Goal: Task Accomplishment & Management: Manage account settings

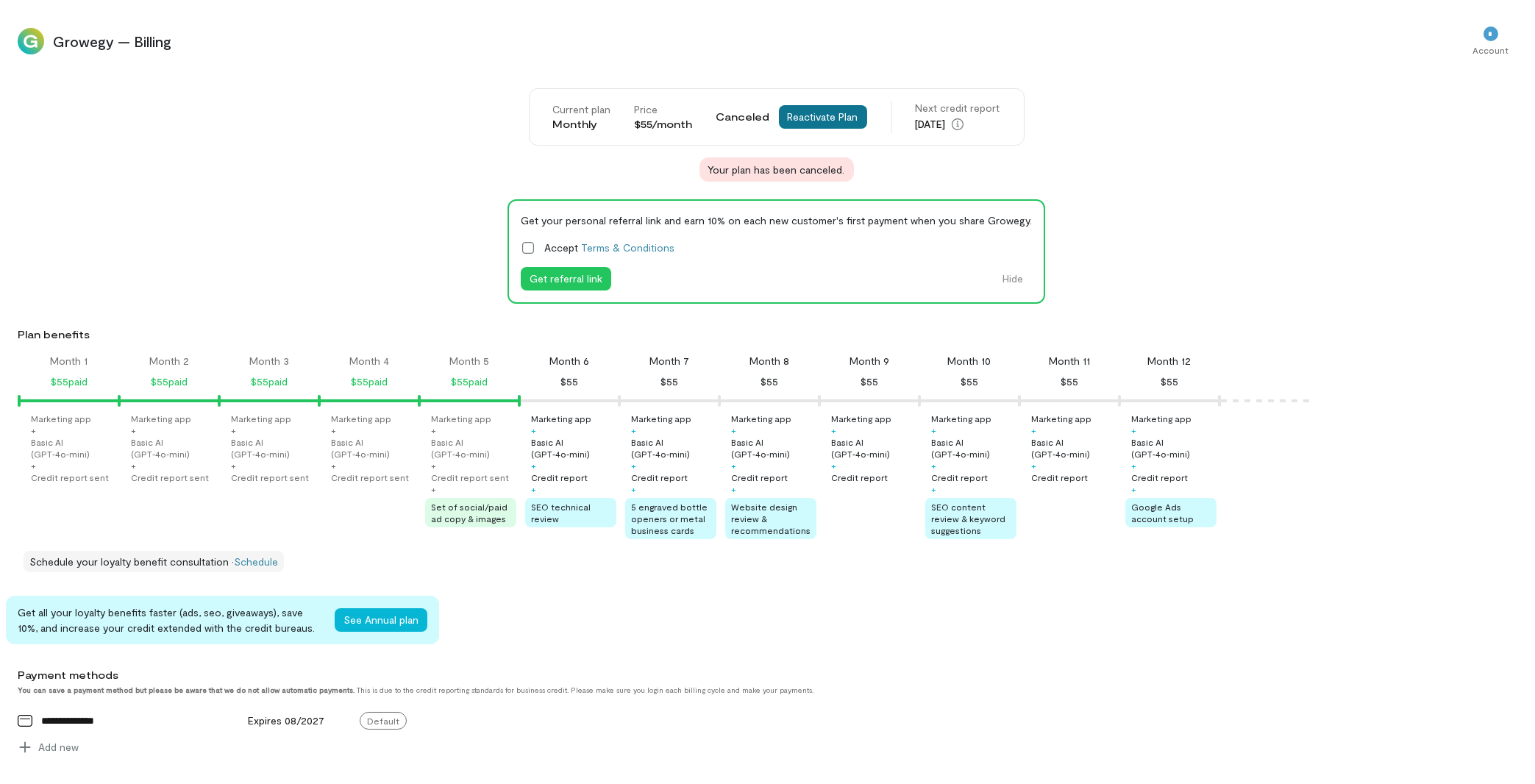
click at [782, 114] on button "Reactivate Plan" at bounding box center [822, 116] width 88 height 23
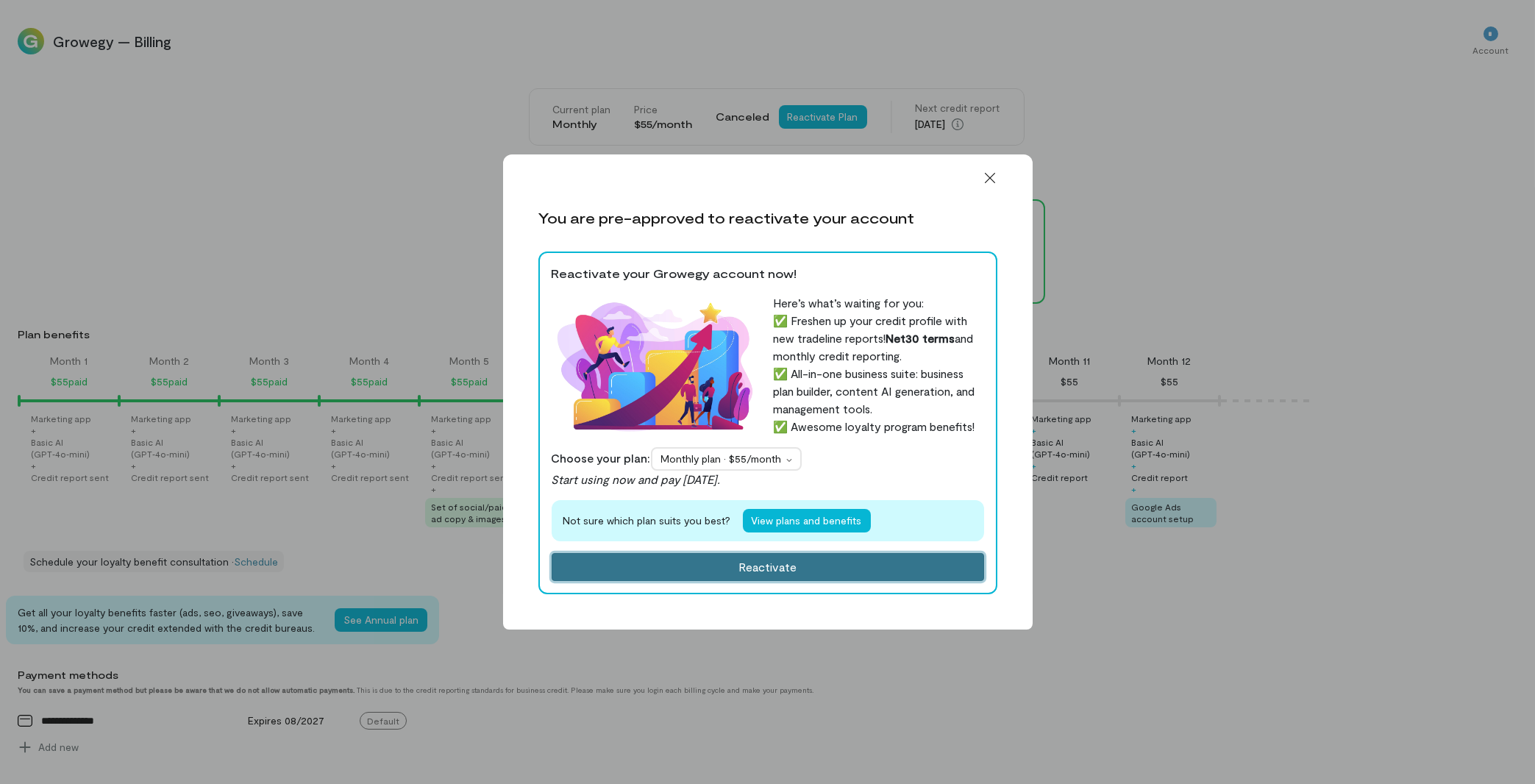
click at [782, 568] on button "Reactivate" at bounding box center [768, 567] width 433 height 28
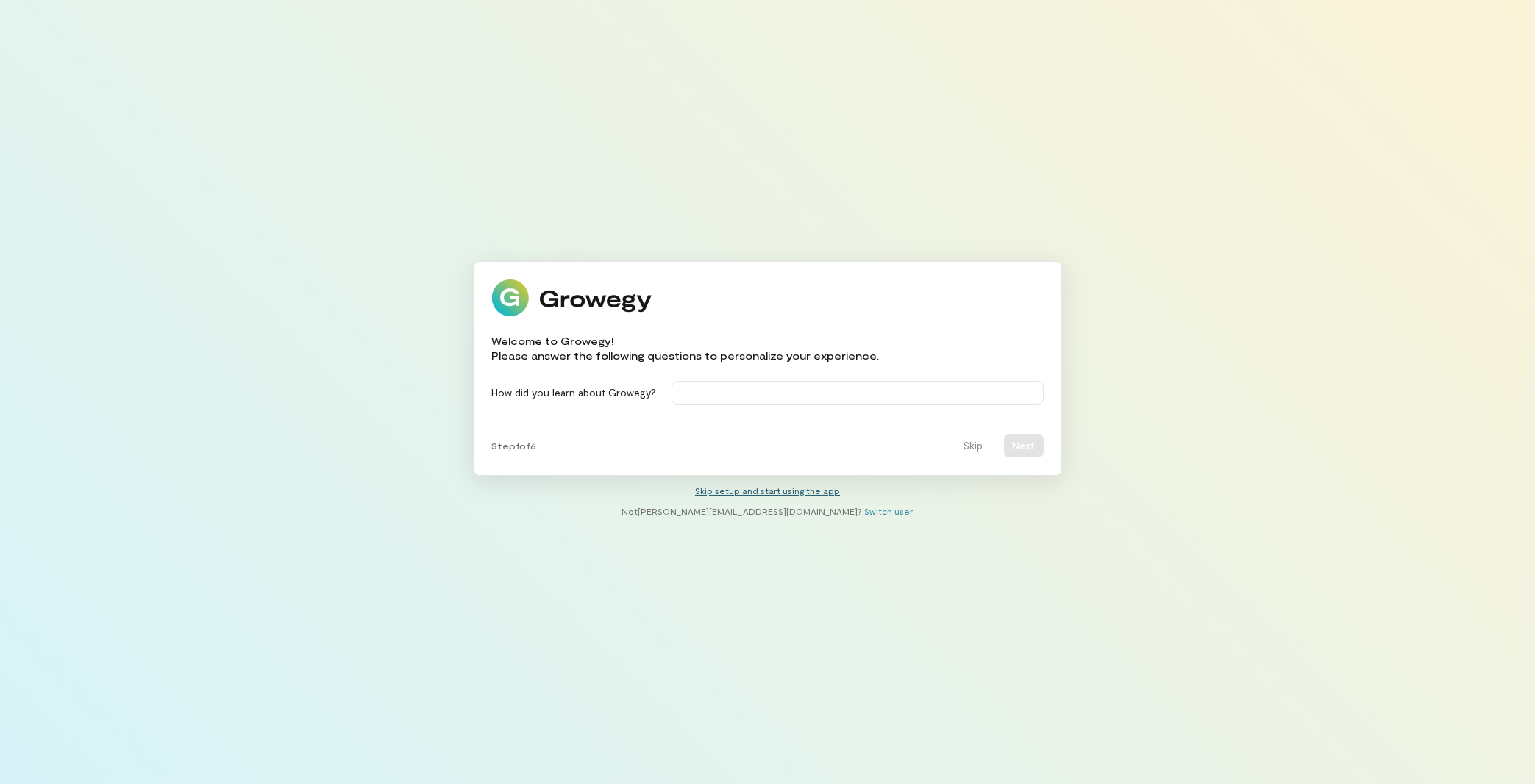
click at [782, 492] on link "Skip setup and start using the app" at bounding box center [768, 490] width 145 height 10
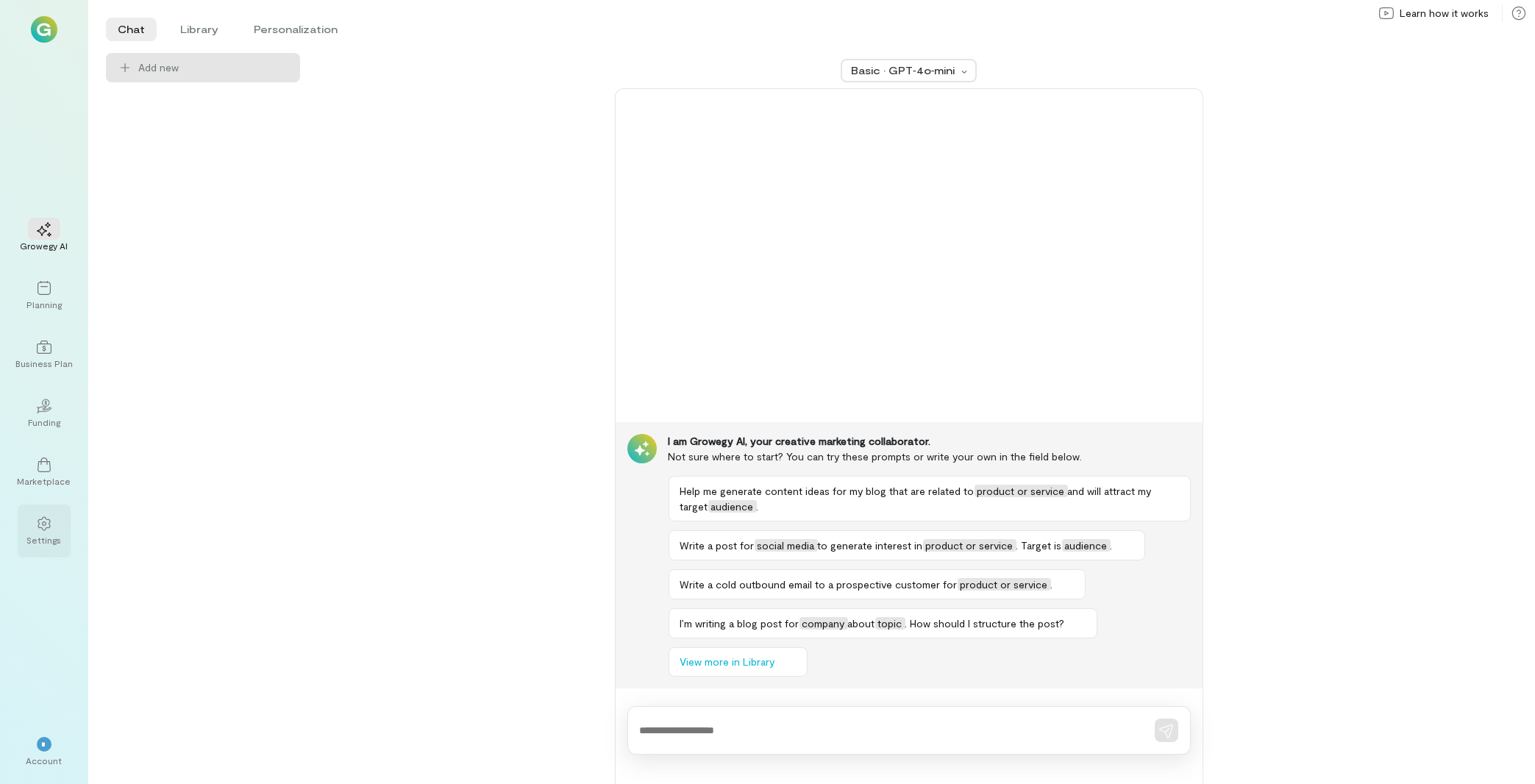
click at [34, 542] on div "Settings" at bounding box center [44, 539] width 34 height 12
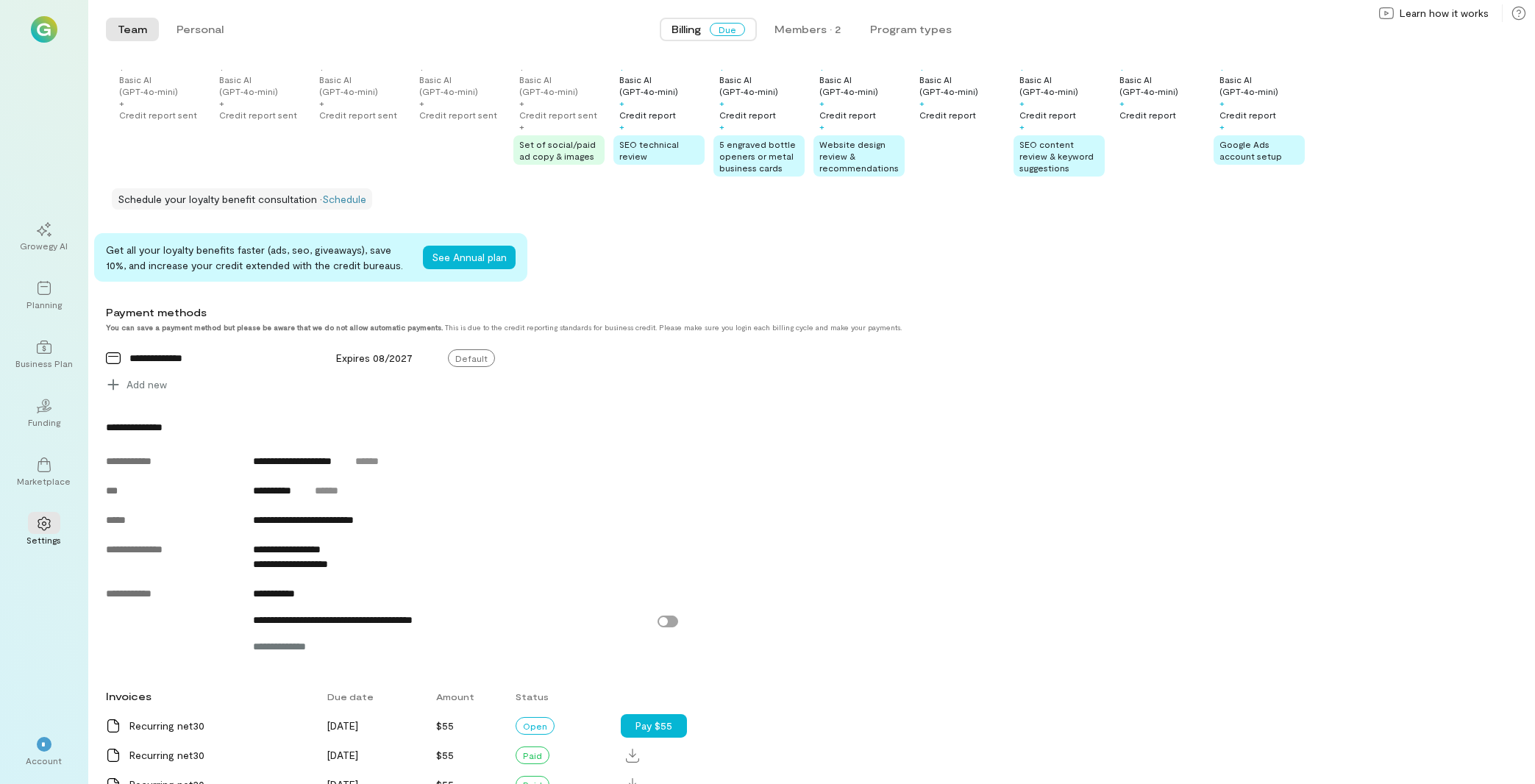
scroll to position [471, 0]
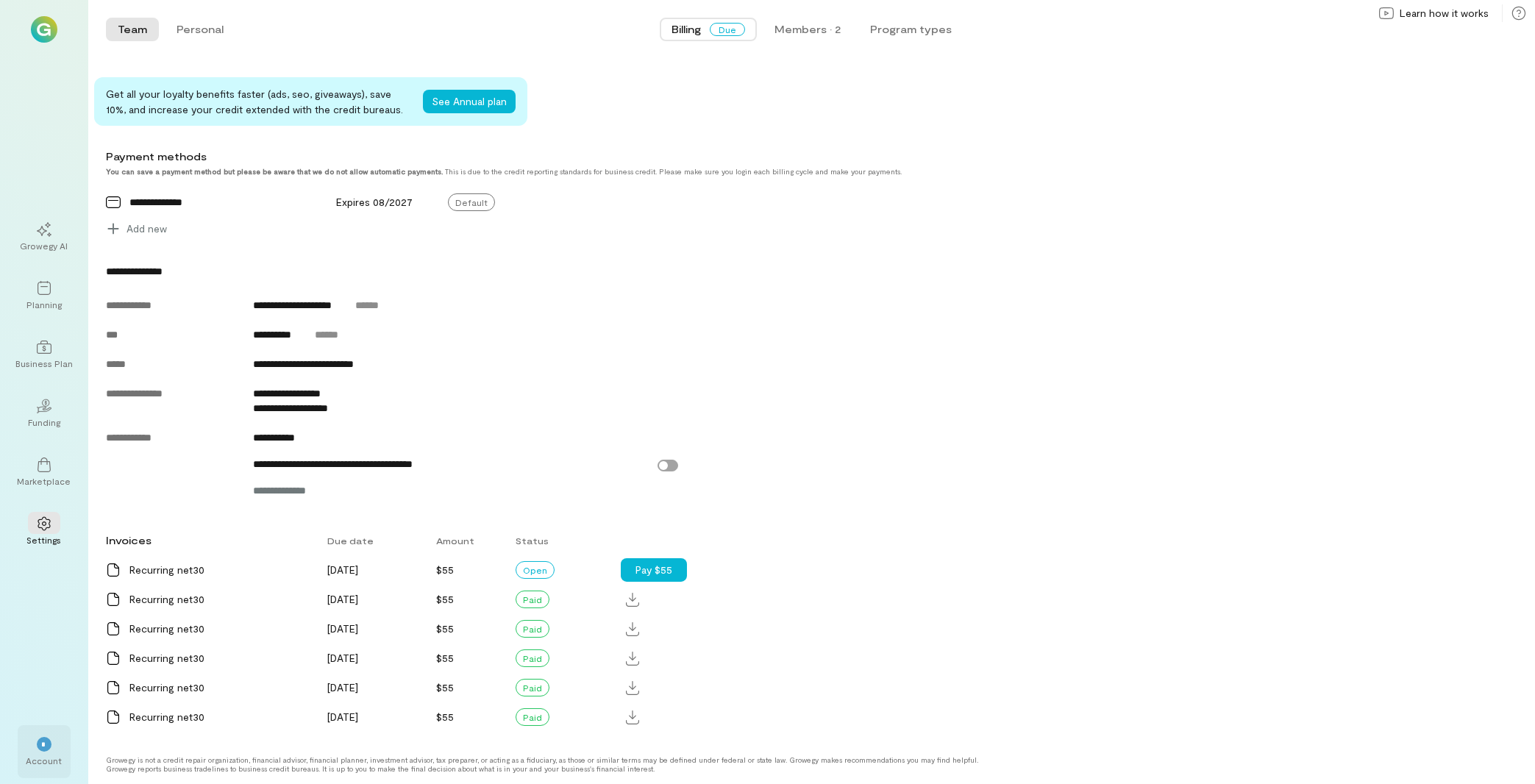
click at [40, 574] on div "*" at bounding box center [44, 743] width 33 height 22
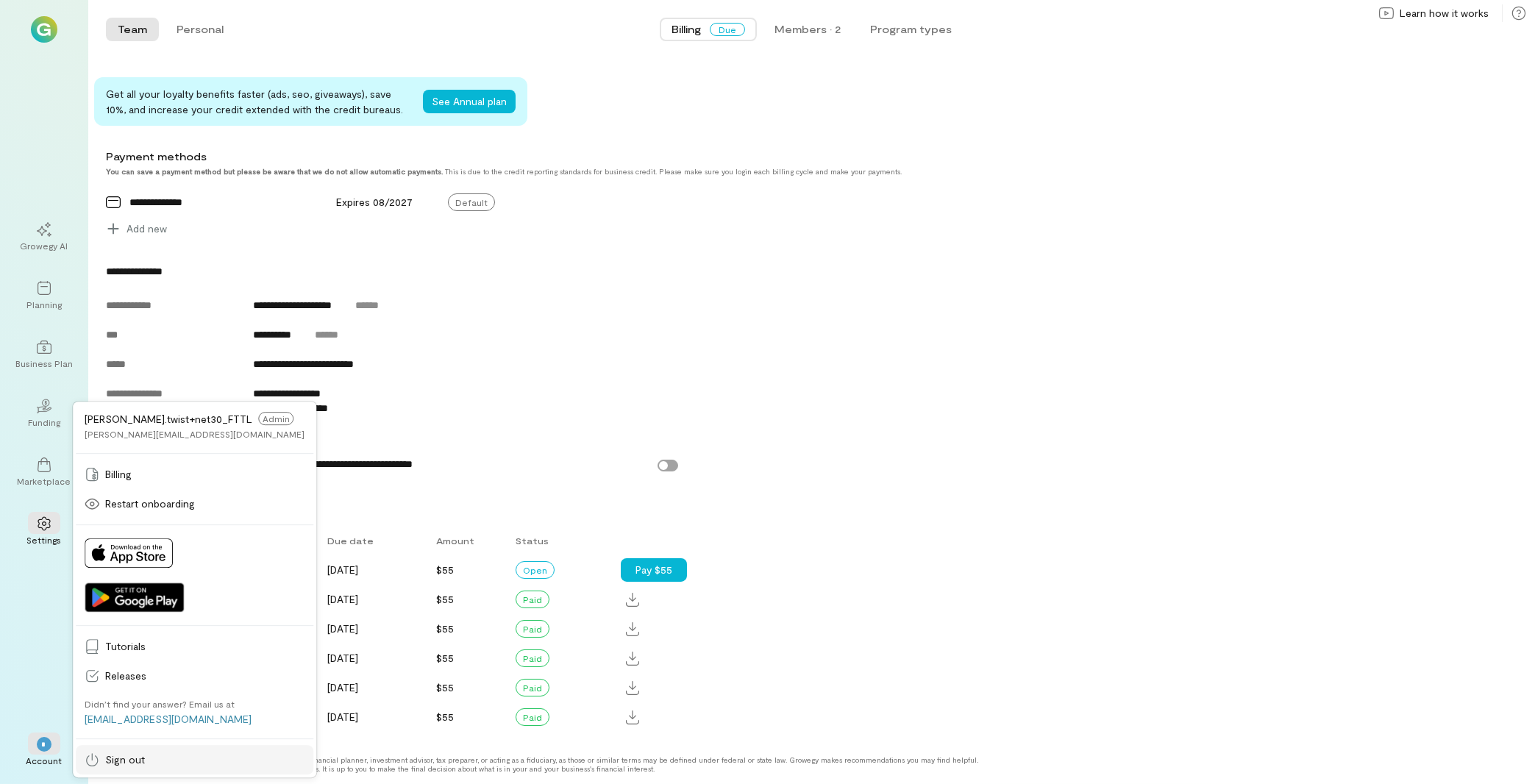
click at [153, 574] on span "Sign out" at bounding box center [205, 760] width 199 height 15
